Goal: Navigation & Orientation: Understand site structure

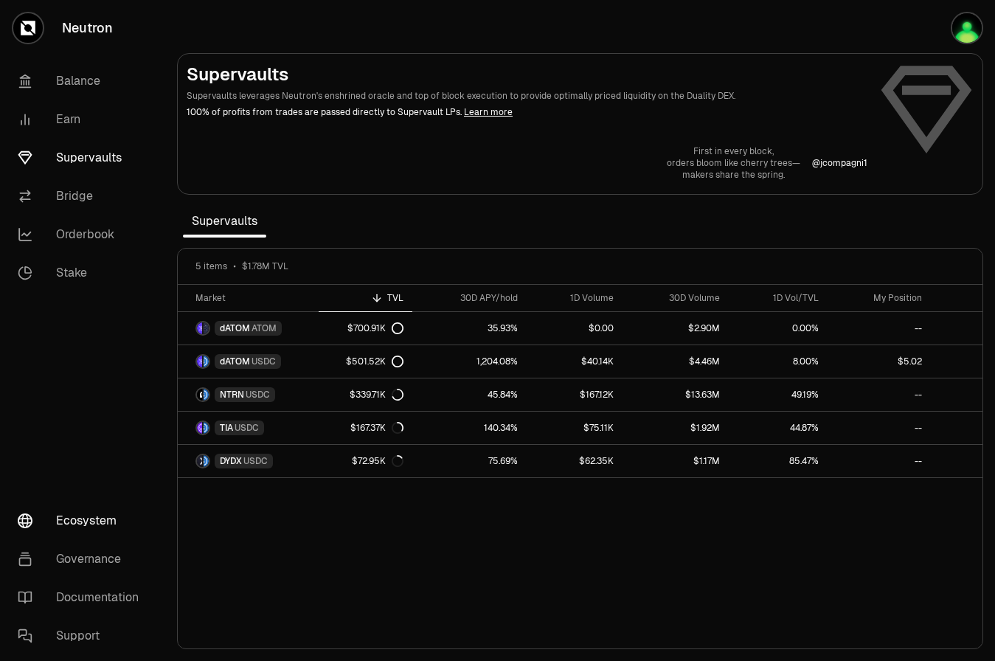
click at [94, 532] on link "Ecosystem" at bounding box center [82, 520] width 153 height 38
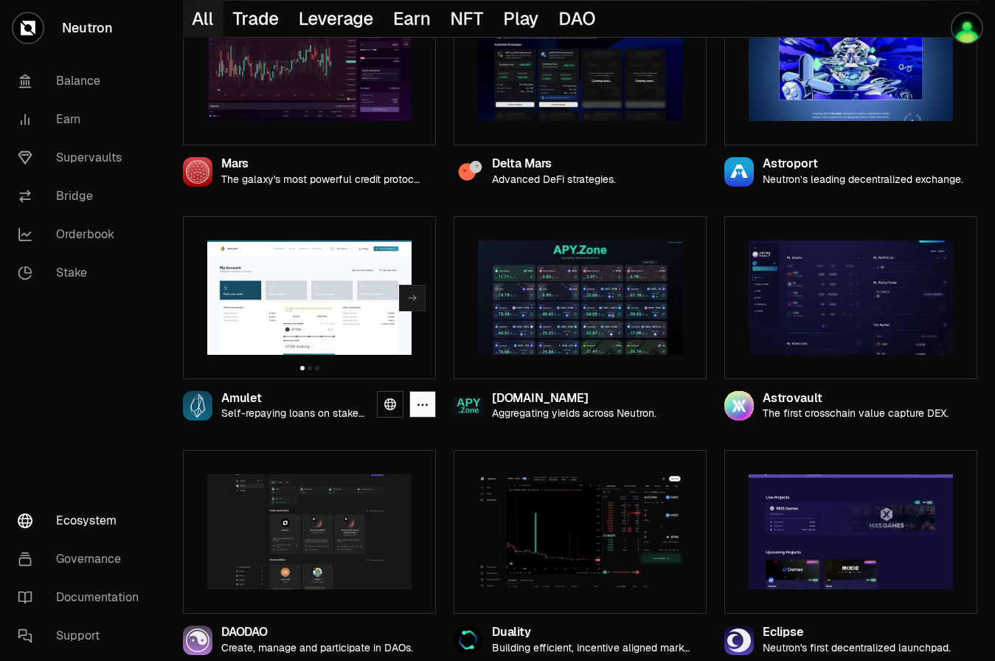
scroll to position [470, 0]
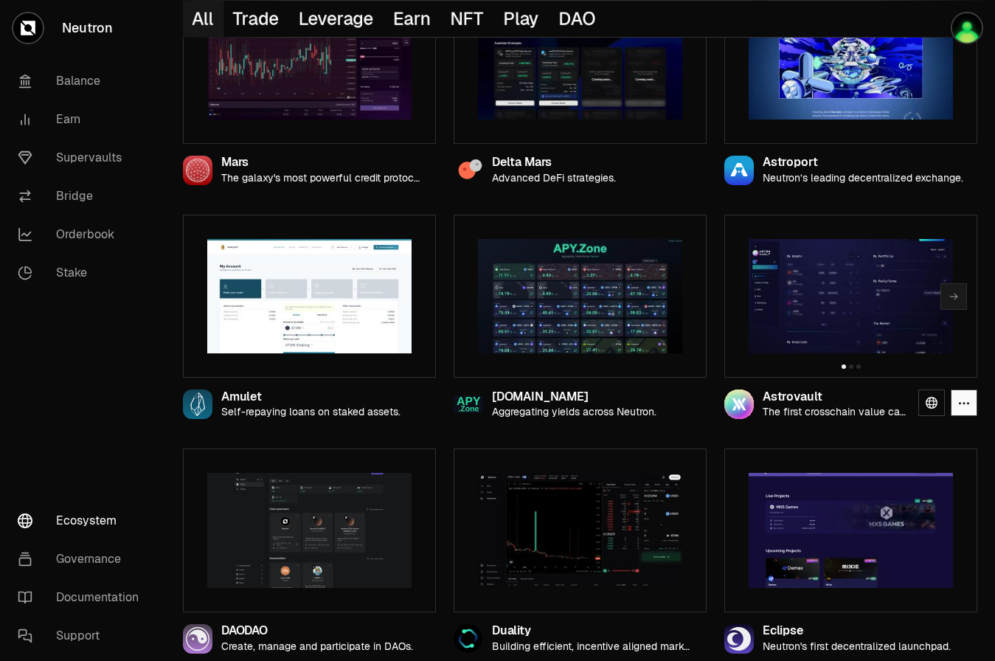
click at [783, 291] on img at bounding box center [850, 296] width 204 height 115
click at [931, 403] on icon at bounding box center [931, 403] width 12 height 12
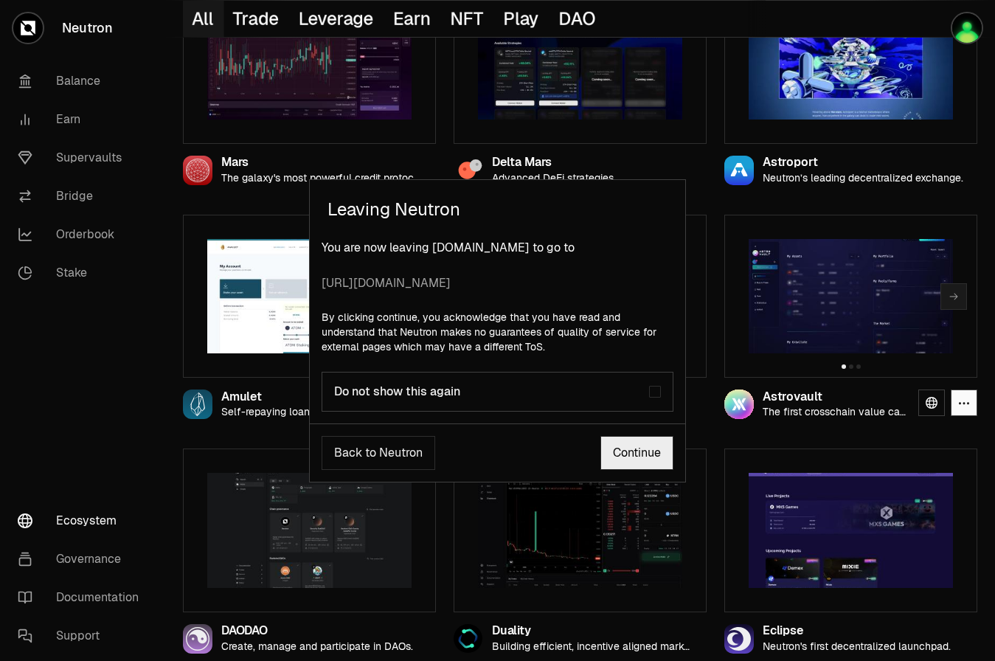
click at [630, 462] on link "Continue" at bounding box center [636, 453] width 73 height 34
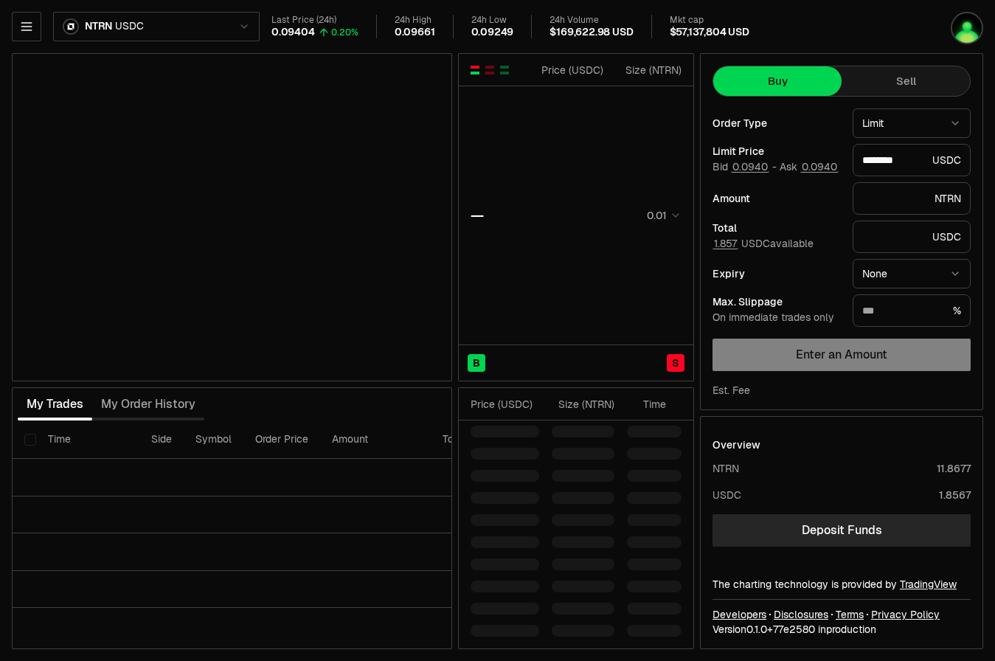
click at [10, 33] on div "NTRN USDC Last Price (24h) 0.09404 0.20% 24h High 0.09661 24h Low 0.09249 24h V…" at bounding box center [497, 330] width 995 height 661
click at [21, 30] on icon "button" at bounding box center [26, 26] width 15 height 15
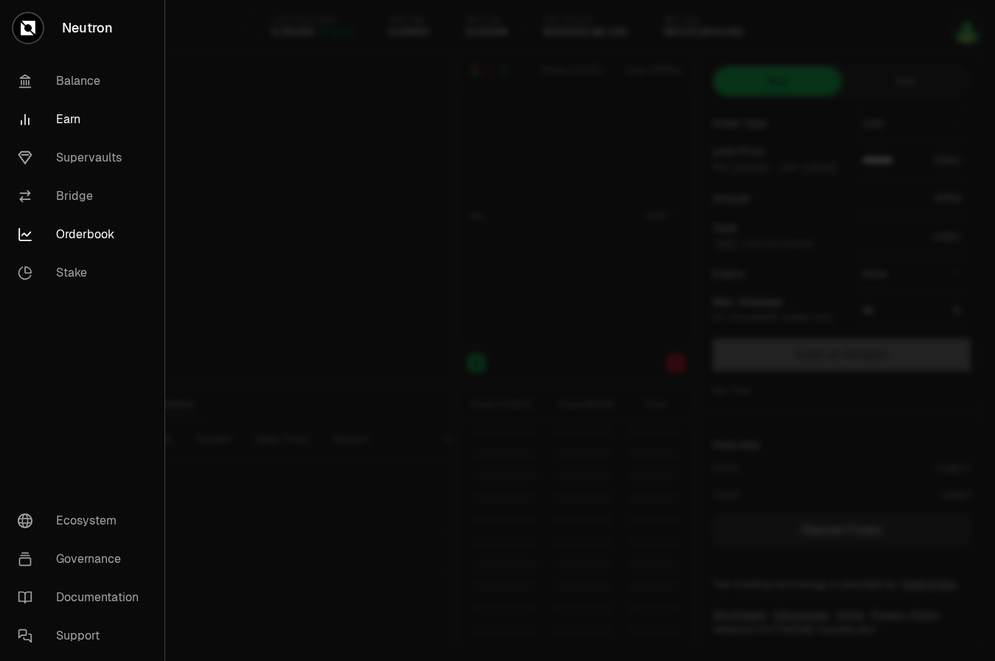
type input "********"
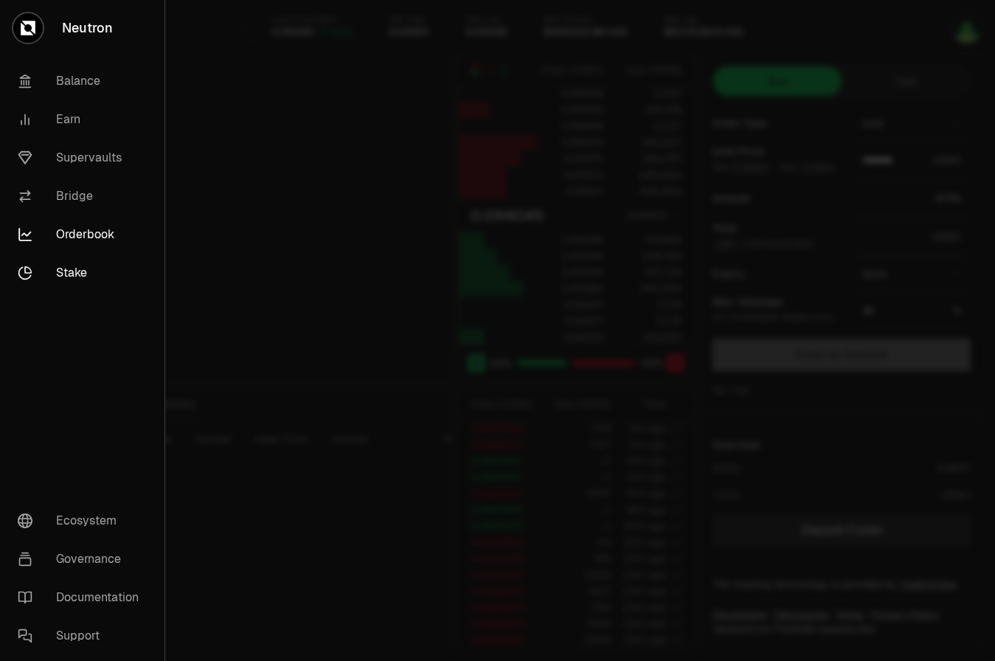
click at [83, 260] on link "Stake" at bounding box center [82, 273] width 153 height 38
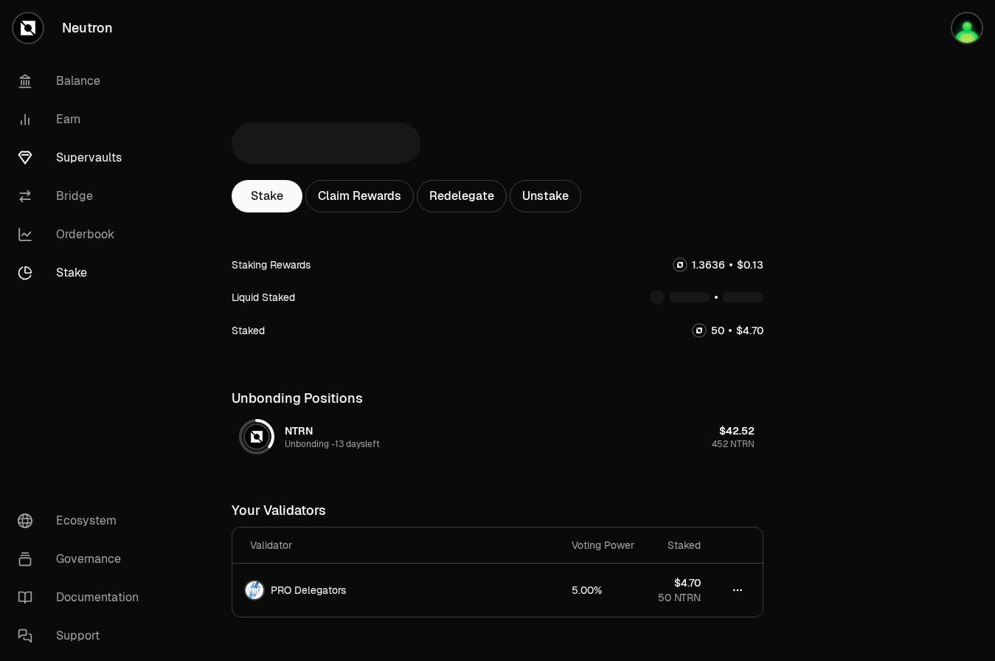
click at [76, 162] on link "Supervaults" at bounding box center [82, 158] width 153 height 38
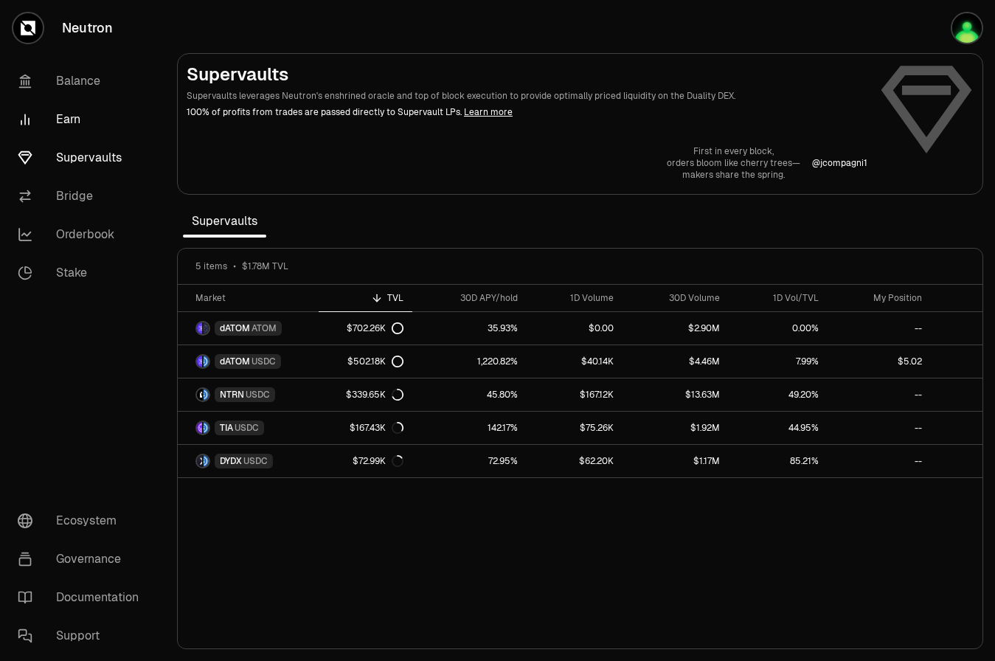
click at [70, 118] on link "Earn" at bounding box center [82, 119] width 153 height 38
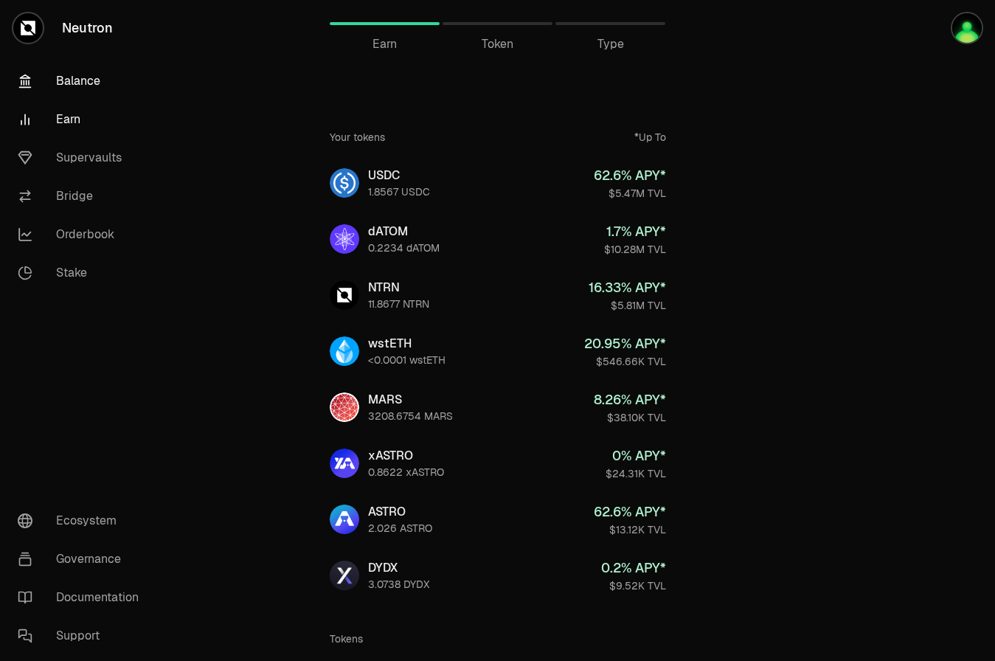
click at [76, 88] on link "Balance" at bounding box center [82, 81] width 153 height 38
